Goal: Transaction & Acquisition: Purchase product/service

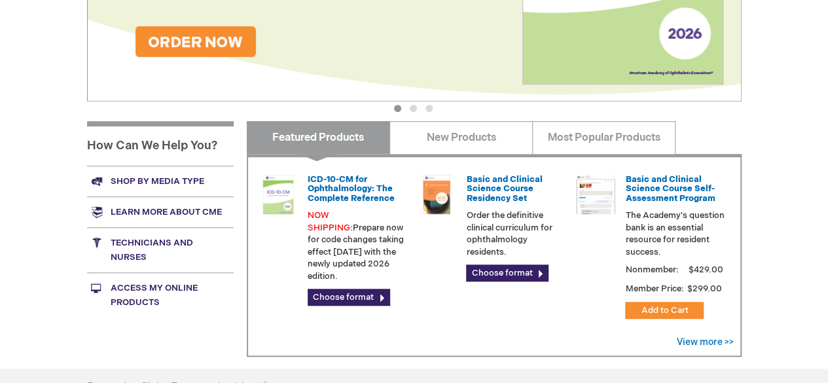
scroll to position [445, 0]
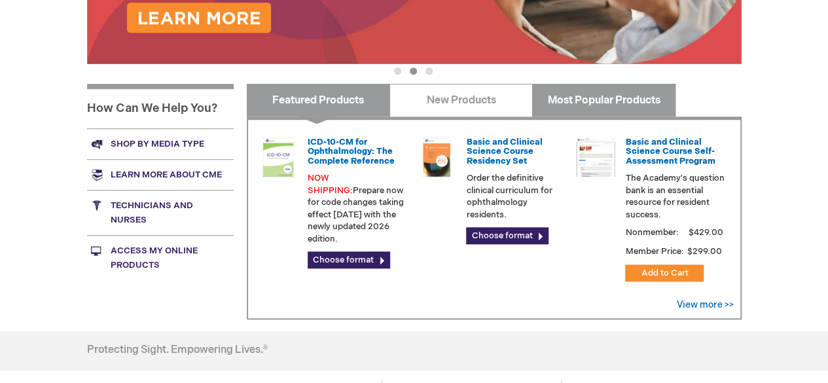
click at [622, 90] on link "Most Popular Products" at bounding box center [603, 100] width 143 height 33
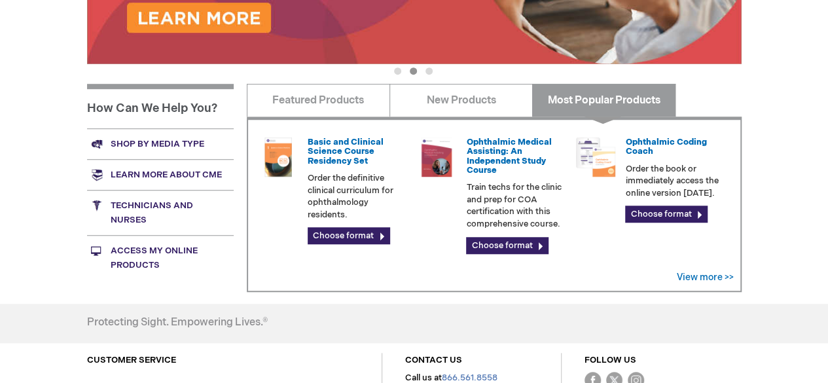
click at [757, 88] on div "Log In Search My Cart CLOSE RECENTLY ADDED ITEM(S) Close There are no items in …" at bounding box center [414, 33] width 828 height 956
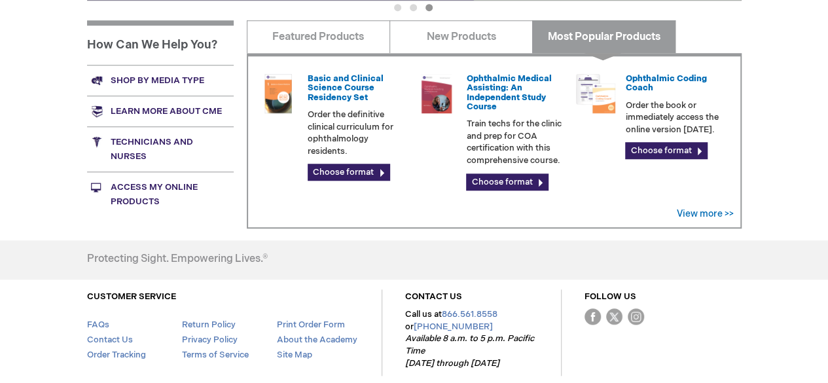
scroll to position [494, 0]
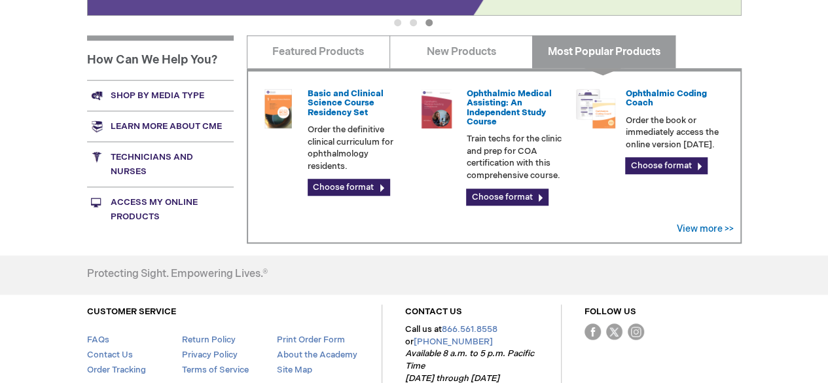
click at [353, 202] on li "Basic and Clinical Science Course Residency Set Order the definitive clinical c…" at bounding box center [332, 142] width 159 height 121
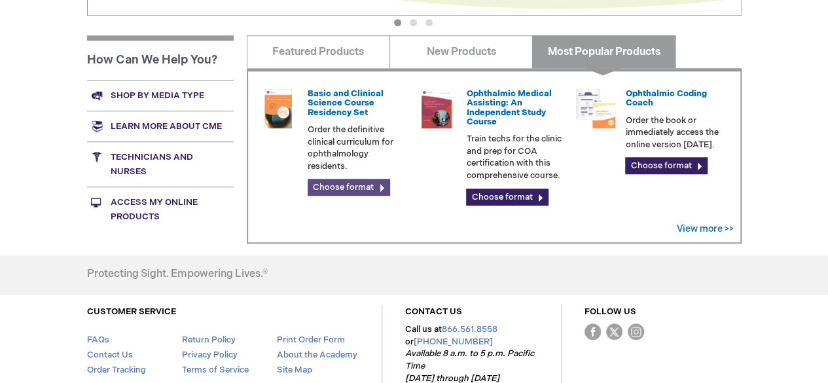
click at [351, 187] on link "Choose format" at bounding box center [349, 187] width 82 height 17
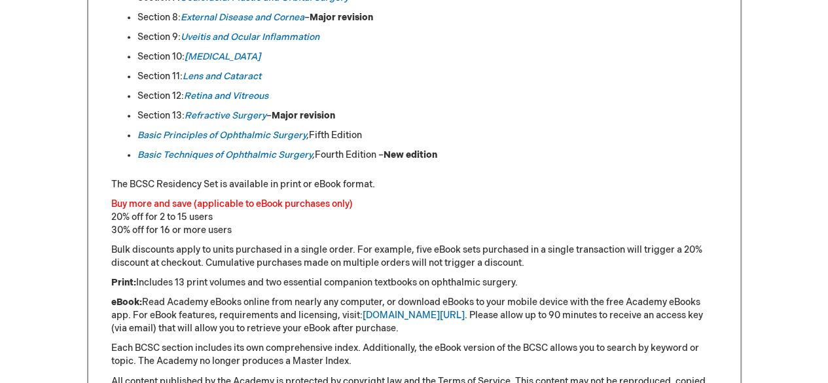
scroll to position [943, 0]
